Goal: Information Seeking & Learning: Learn about a topic

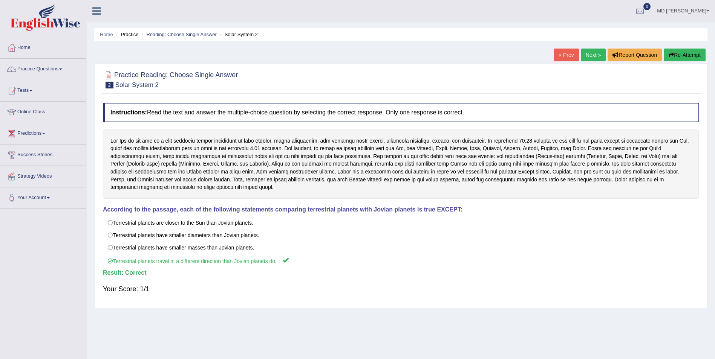
click at [42, 24] on img at bounding box center [46, 17] width 70 height 27
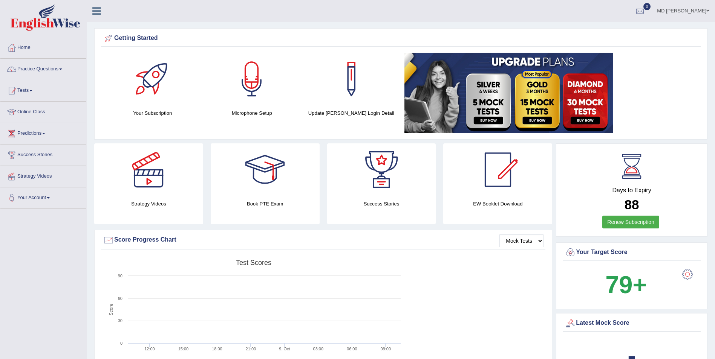
click at [64, 67] on link "Practice Questions" at bounding box center [43, 68] width 86 height 19
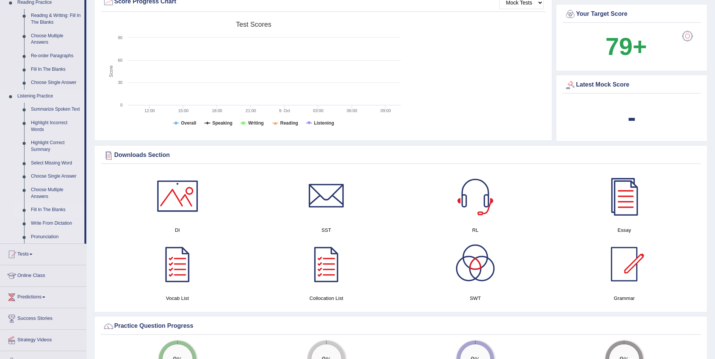
scroll to position [251, 0]
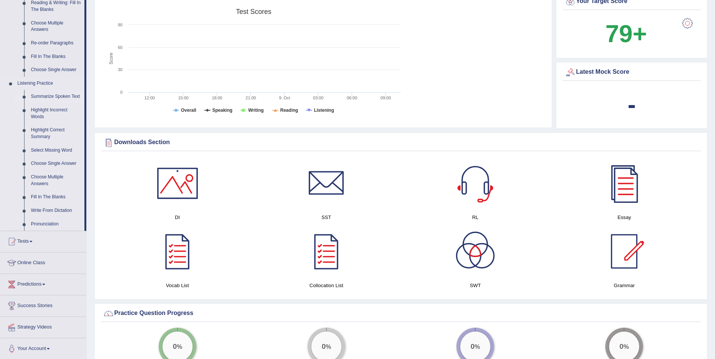
click at [56, 99] on link "Summarize Spoken Text" at bounding box center [56, 97] width 57 height 14
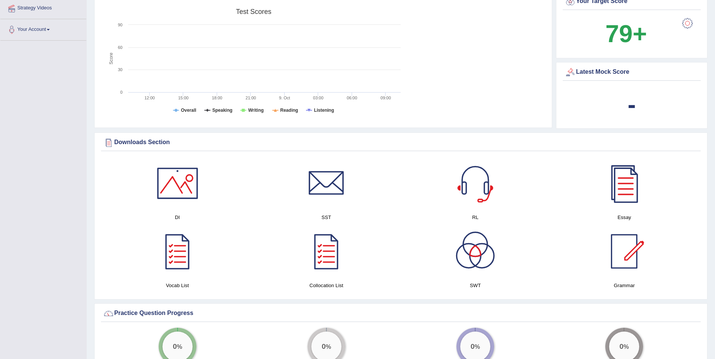
scroll to position [106, 0]
